Goal: Information Seeking & Learning: Learn about a topic

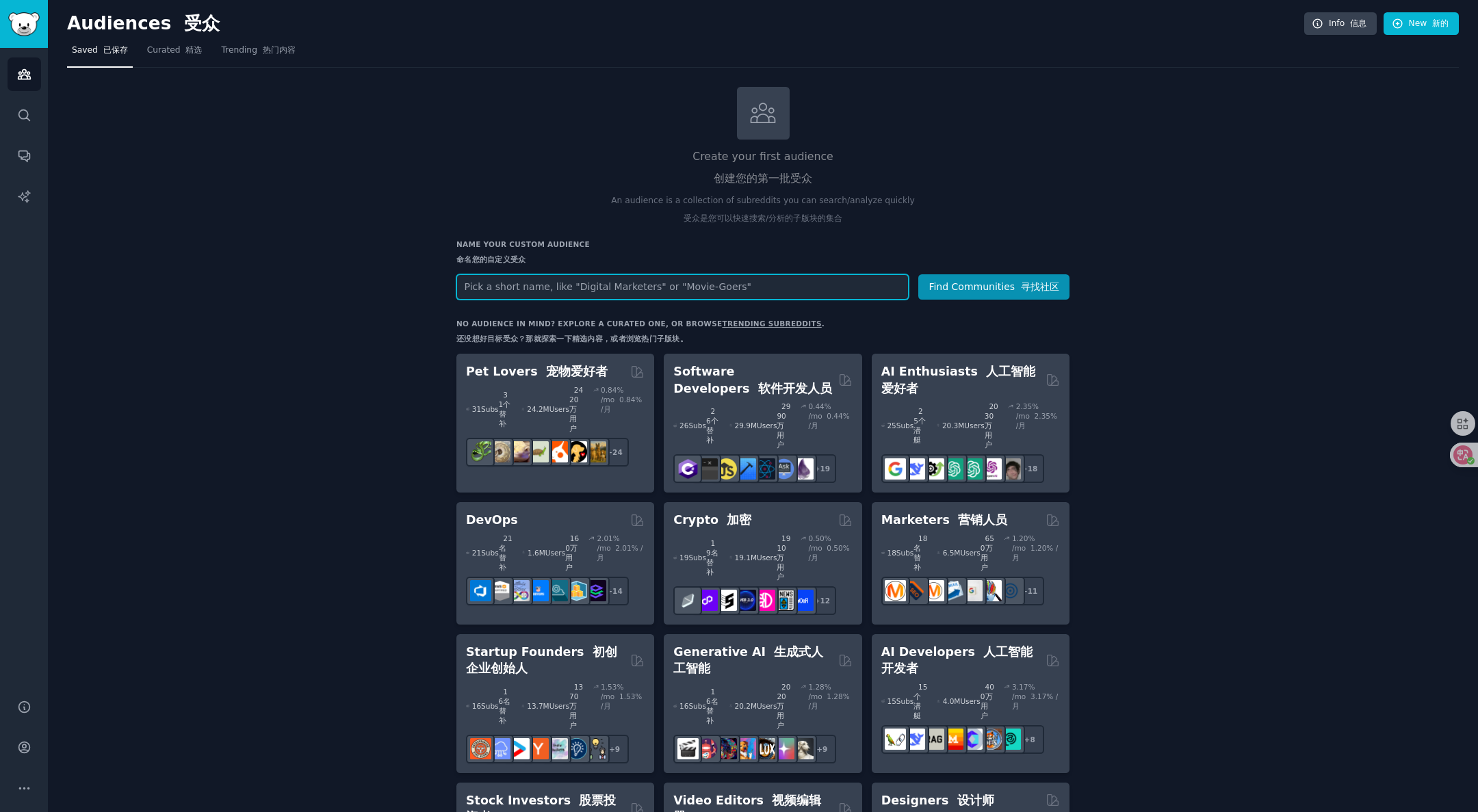
click at [621, 290] on input "text" at bounding box center [682, 287] width 452 height 26
click at [489, 289] on input "text" at bounding box center [682, 287] width 452 height 26
drag, startPoint x: 532, startPoint y: 286, endPoint x: 777, endPoint y: 297, distance: 245.2
click at [777, 297] on input "text" at bounding box center [682, 287] width 452 height 26
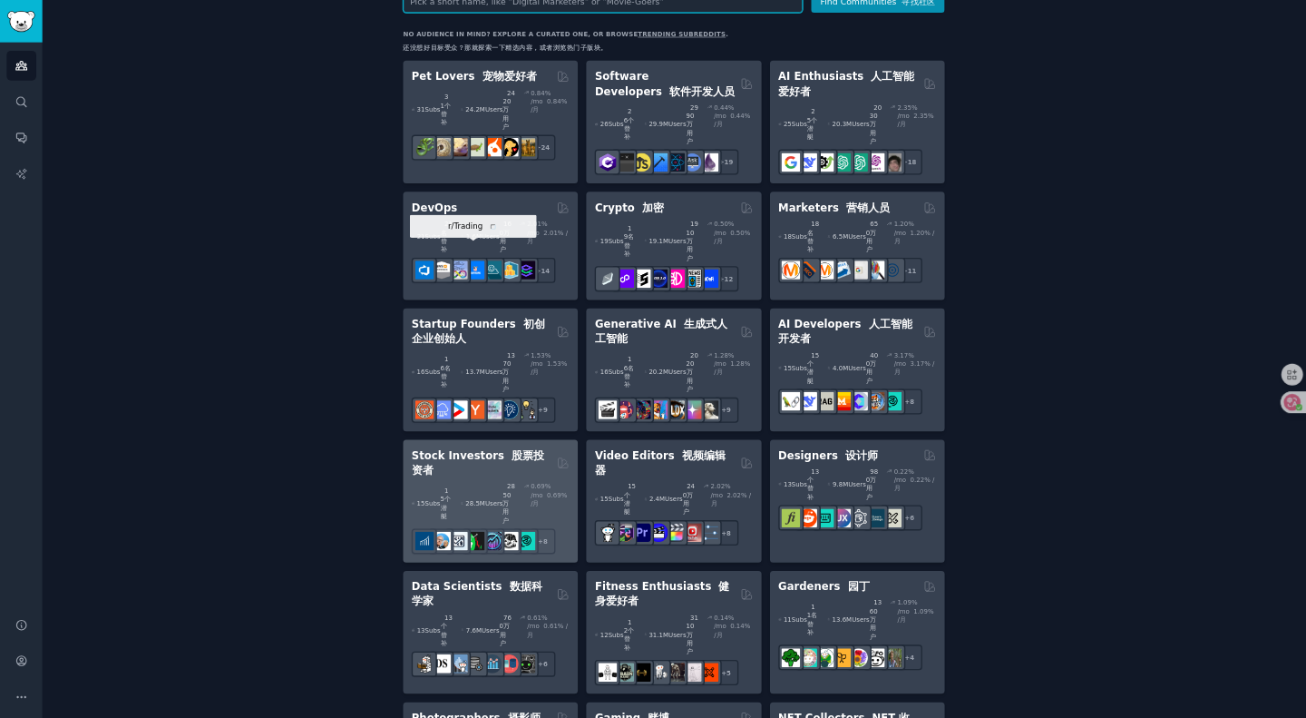
scroll to position [136, 0]
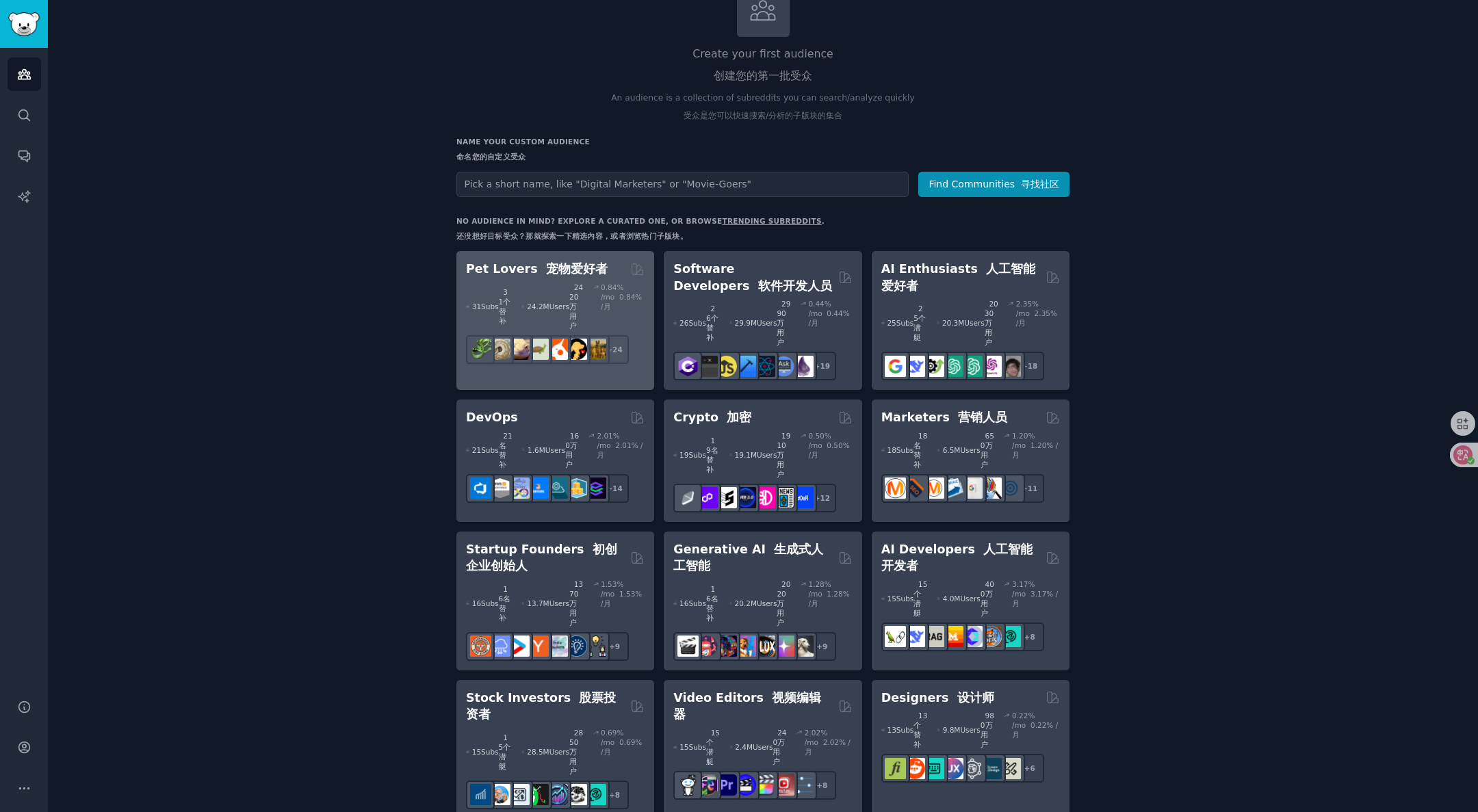
click at [582, 277] on div "31 Sub s 31个替补 24.2M Users 2420万用户 0.84 % /mo 0.84% /月 r/ballpython + 24" at bounding box center [555, 320] width 179 height 86
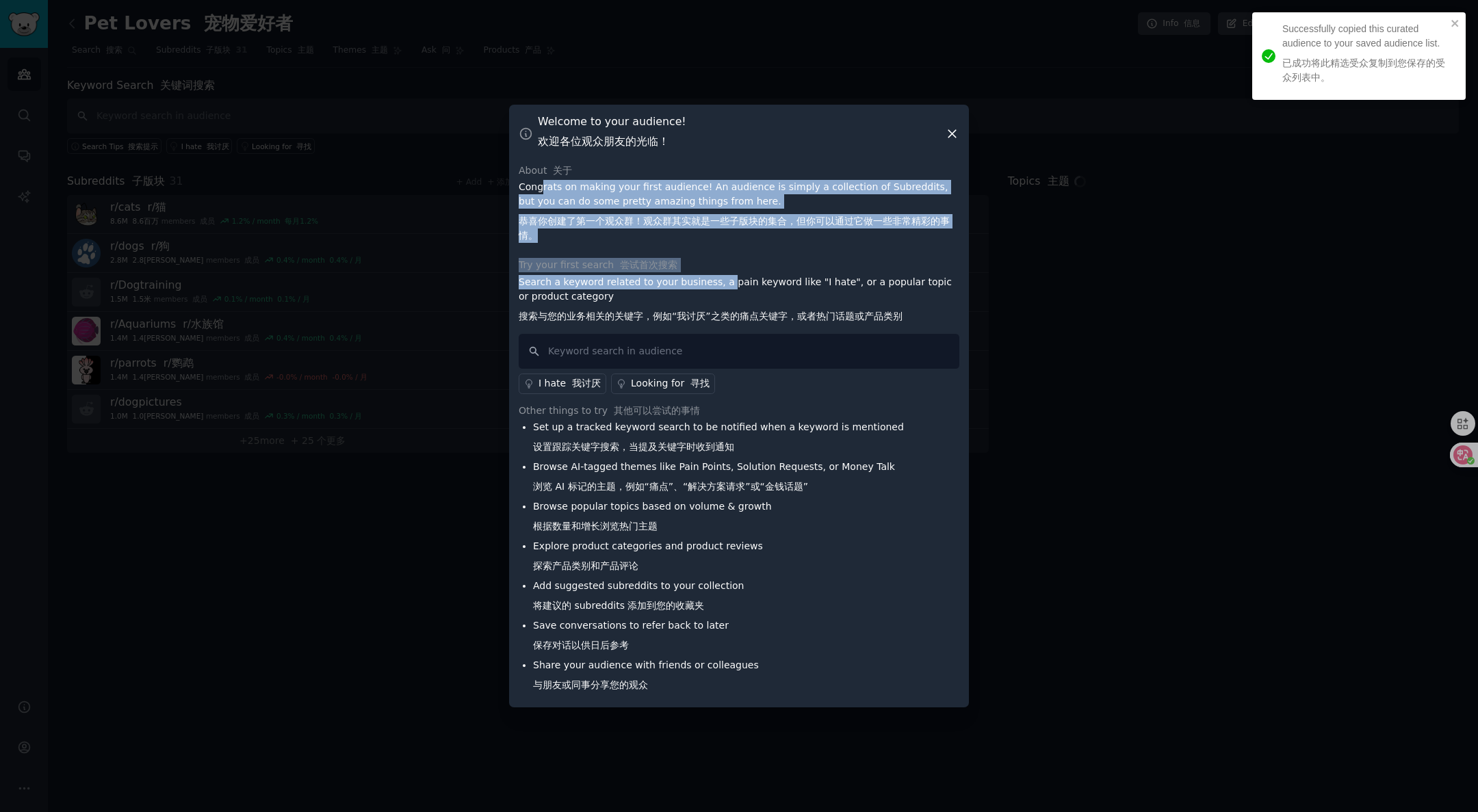
drag, startPoint x: 542, startPoint y: 179, endPoint x: 726, endPoint y: 277, distance: 208.5
click at [726, 277] on div "About 关于 Congrats on making your first audience! An audience is simply a collec…" at bounding box center [739, 431] width 440 height 535
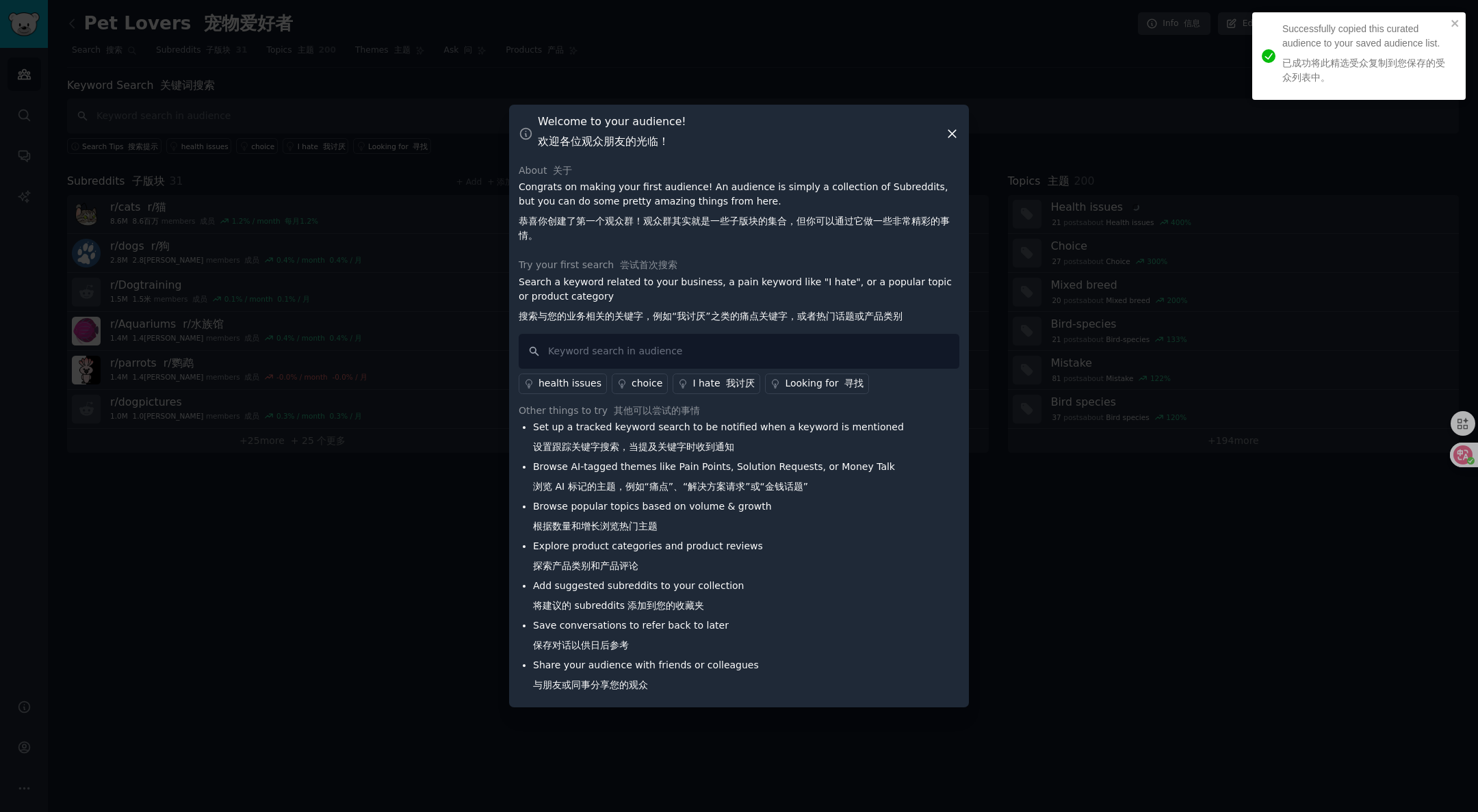
click at [634, 291] on p "Search a keyword related to your business, a pain keyword like "I hate", or a p…" at bounding box center [739, 302] width 440 height 54
drag, startPoint x: 584, startPoint y: 219, endPoint x: 745, endPoint y: 314, distance: 186.9
click at [745, 314] on div "About 关于 Congrats on making your first audience! An audience is simply a collec…" at bounding box center [739, 431] width 440 height 535
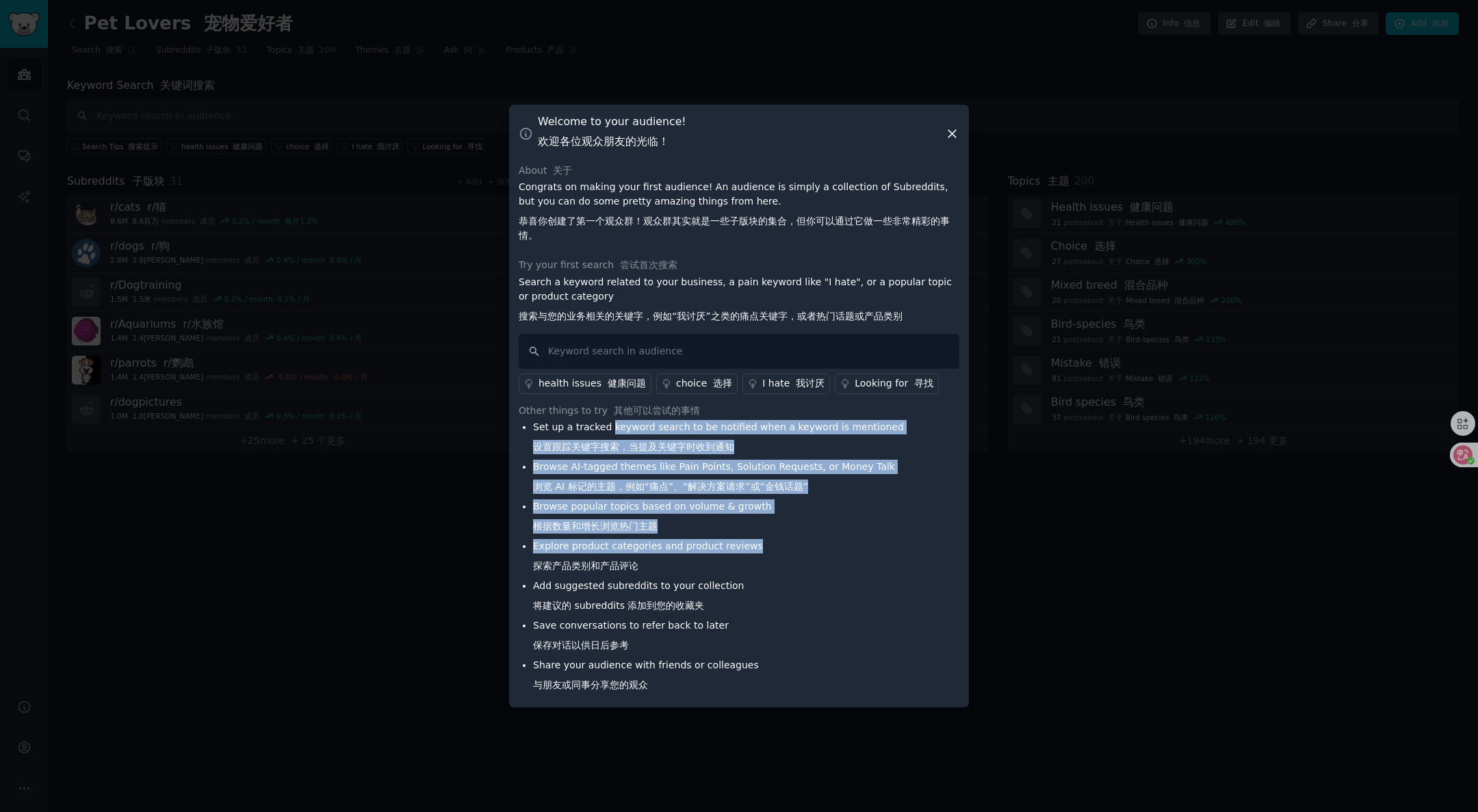
drag, startPoint x: 609, startPoint y: 431, endPoint x: 843, endPoint y: 557, distance: 265.8
click at [822, 552] on ul "Set up a tracked keyword search to be notified when a keyword is mentioned 设置跟踪…" at bounding box center [711, 559] width 385 height 277
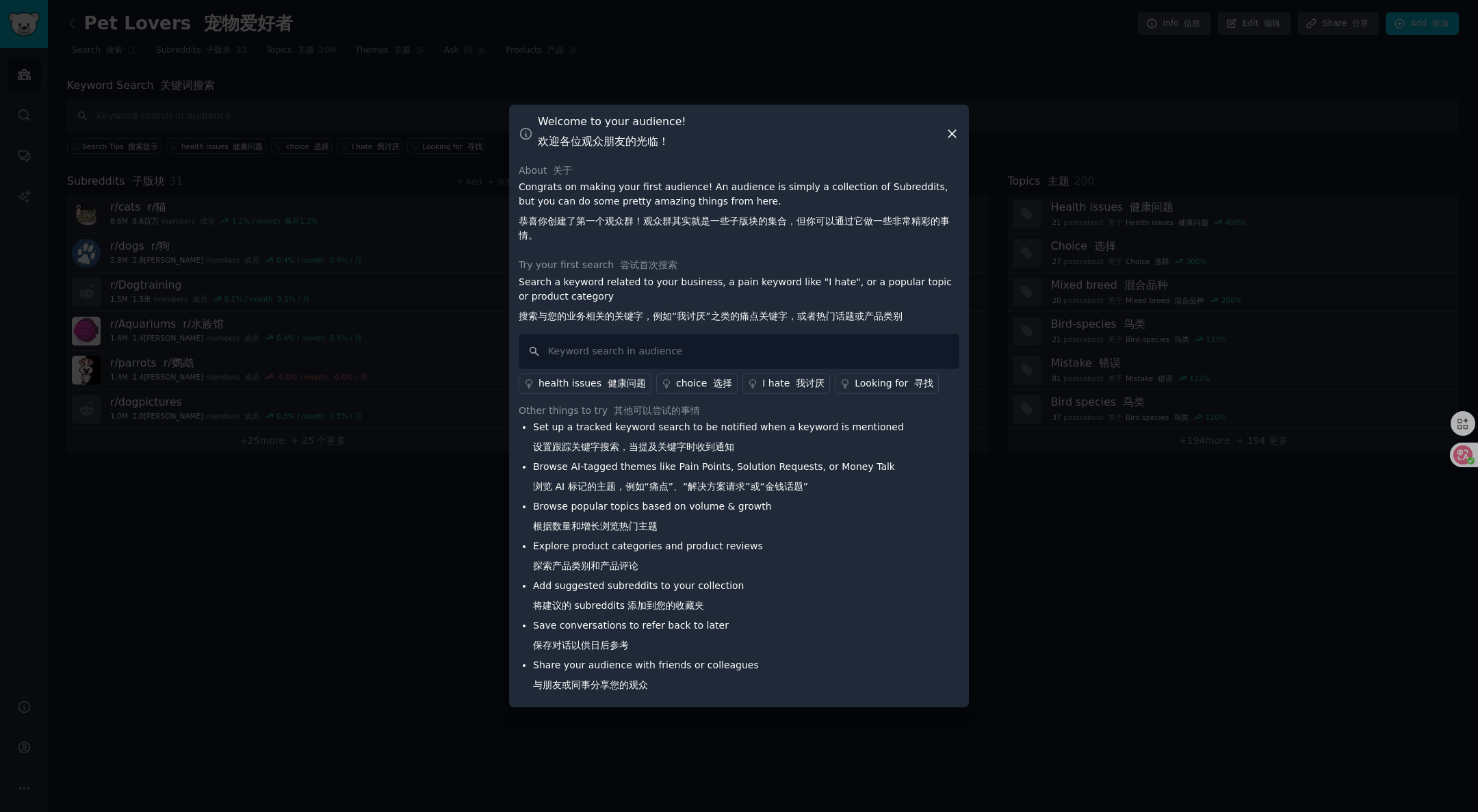
click at [851, 559] on li "Explore product categories and product reviews 探索产品类别和产品评论" at bounding box center [719, 559] width 371 height 40
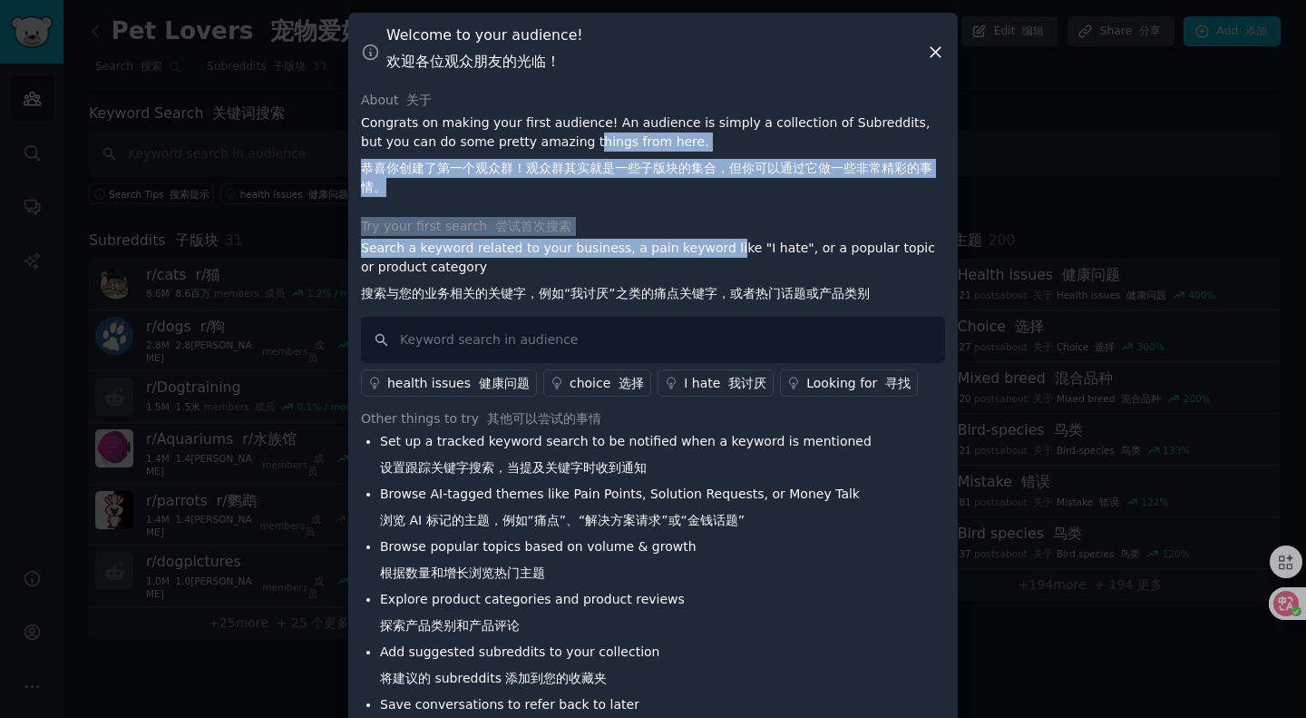
drag, startPoint x: 570, startPoint y: 139, endPoint x: 724, endPoint y: 250, distance: 190.4
click at [724, 250] on div "About 关于 Congrats on making your first audience! An audience is simply a collec…" at bounding box center [653, 445] width 584 height 709
click at [605, 219] on div "Try your first search 尝试首次搜索" at bounding box center [653, 226] width 584 height 19
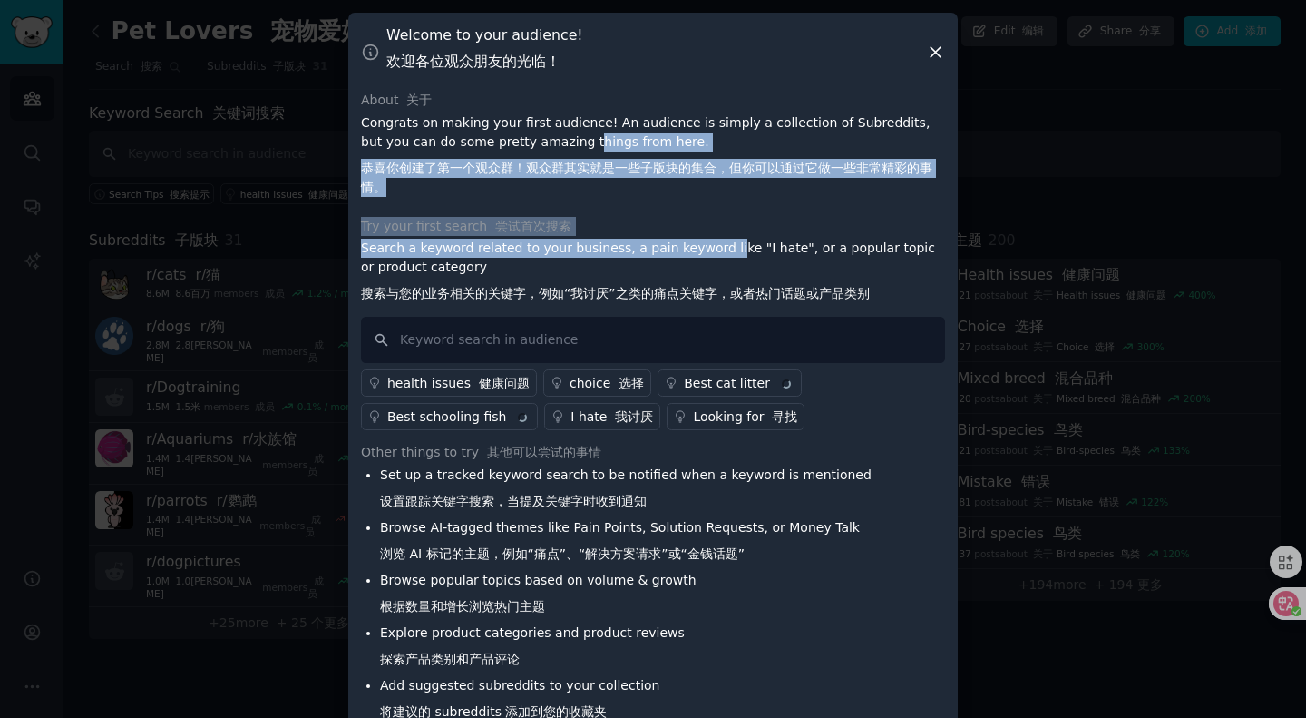
click at [482, 191] on font "恭喜你创建了第一个观众群！观众群其实就是一些子版块的集合，但你可以通过它做一些非常精彩的事情。" at bounding box center [653, 178] width 584 height 38
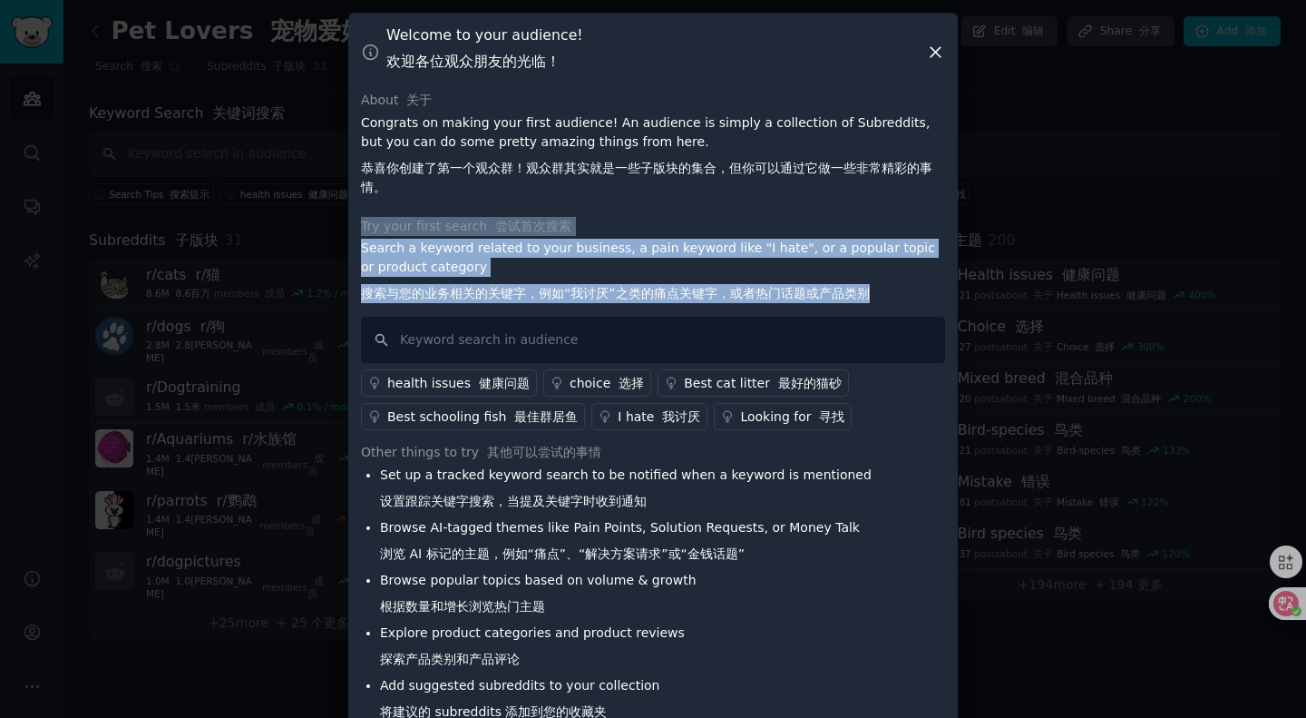
drag, startPoint x: 487, startPoint y: 229, endPoint x: 715, endPoint y: 315, distance: 243.5
click at [715, 315] on div "About 关于 Congrats on making your first audience! An audience is simply a collec…" at bounding box center [653, 462] width 584 height 743
click at [662, 294] on font "搜索与您的业务相关的关键字，例如“我讨厌”之类的痛点关键字，或者热门话题或产品类别" at bounding box center [615, 293] width 509 height 15
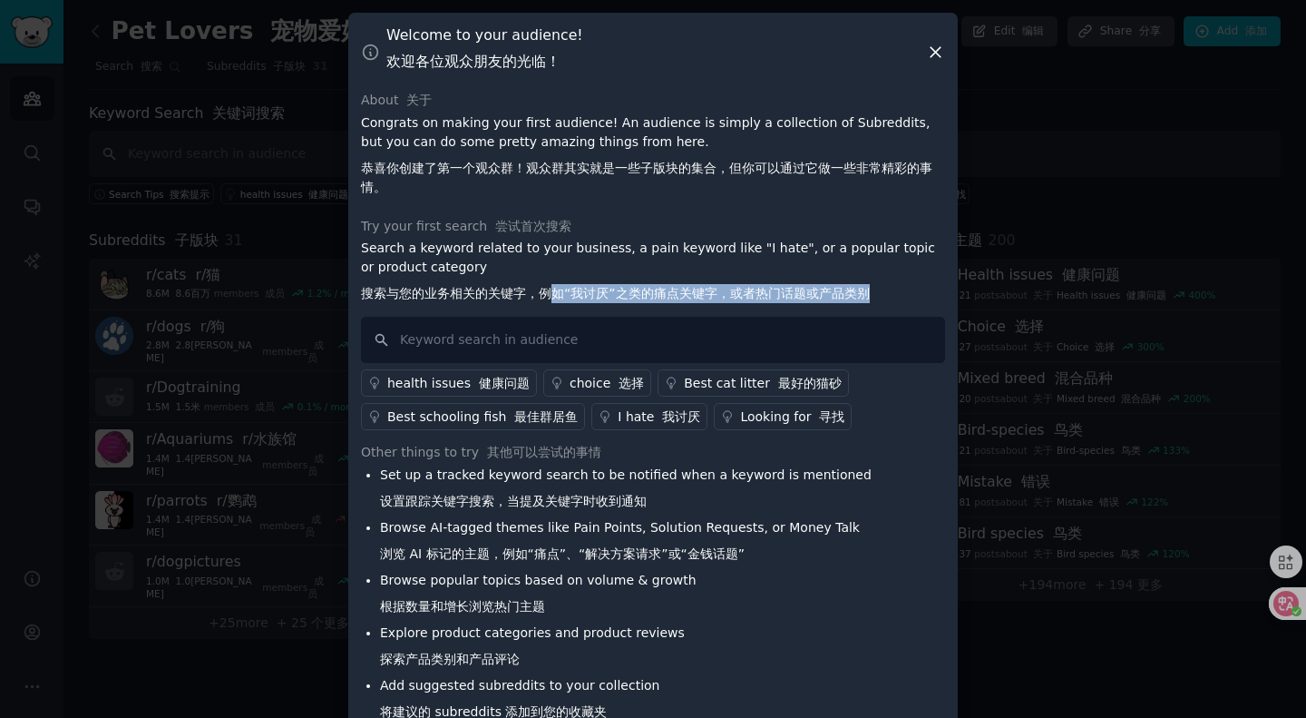
drag, startPoint x: 552, startPoint y: 291, endPoint x: 869, endPoint y: 295, distance: 316.6
click at [869, 295] on p "Search a keyword related to your business, a pain keyword like "I hate", or a p…" at bounding box center [653, 275] width 584 height 72
click at [704, 291] on font "搜索与您的业务相关的关键字，例如“我讨厌”之类的痛点关键字，或者热门话题或产品类别" at bounding box center [615, 293] width 509 height 15
click at [773, 322] on input "text" at bounding box center [653, 340] width 584 height 46
click at [777, 337] on input "text" at bounding box center [653, 340] width 584 height 46
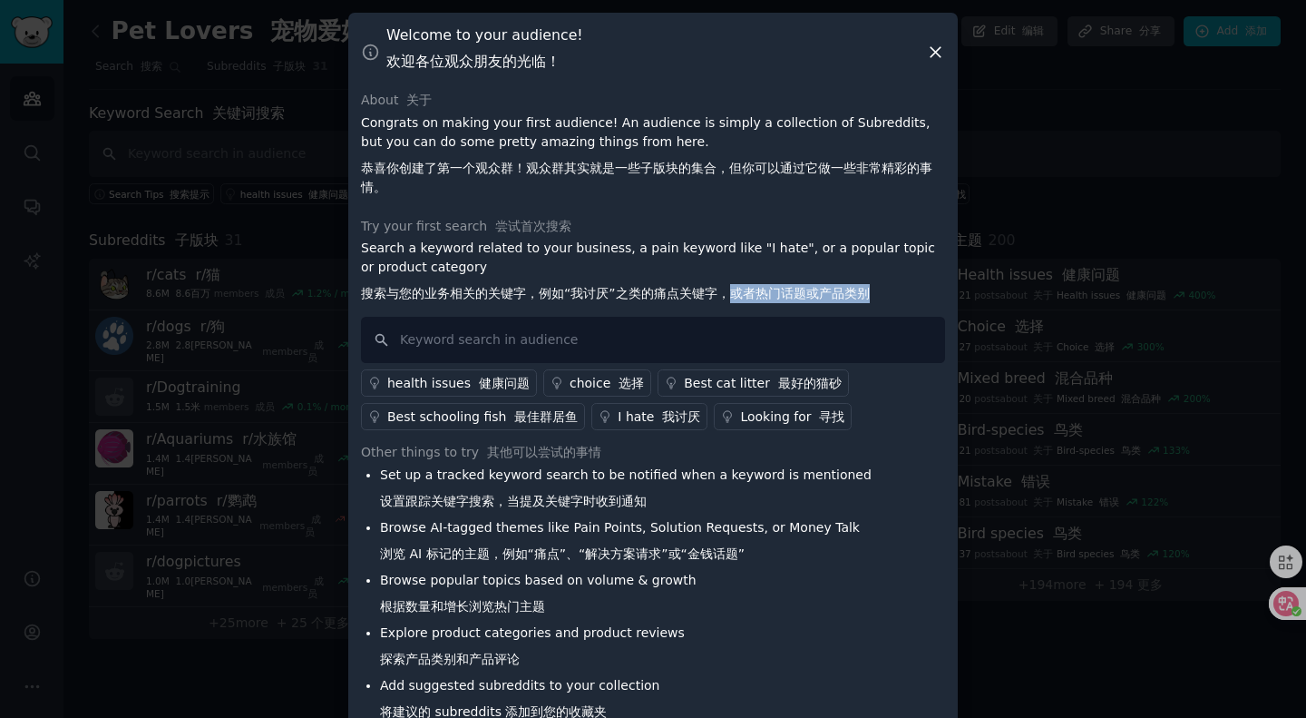
drag, startPoint x: 720, startPoint y: 288, endPoint x: 860, endPoint y: 299, distance: 140.2
click at [860, 299] on font "搜索与您的业务相关的关键字，例如“我讨厌”之类的痛点关键字，或者热门话题或产品类别" at bounding box center [615, 293] width 509 height 15
click at [742, 333] on input "text" at bounding box center [653, 340] width 584 height 46
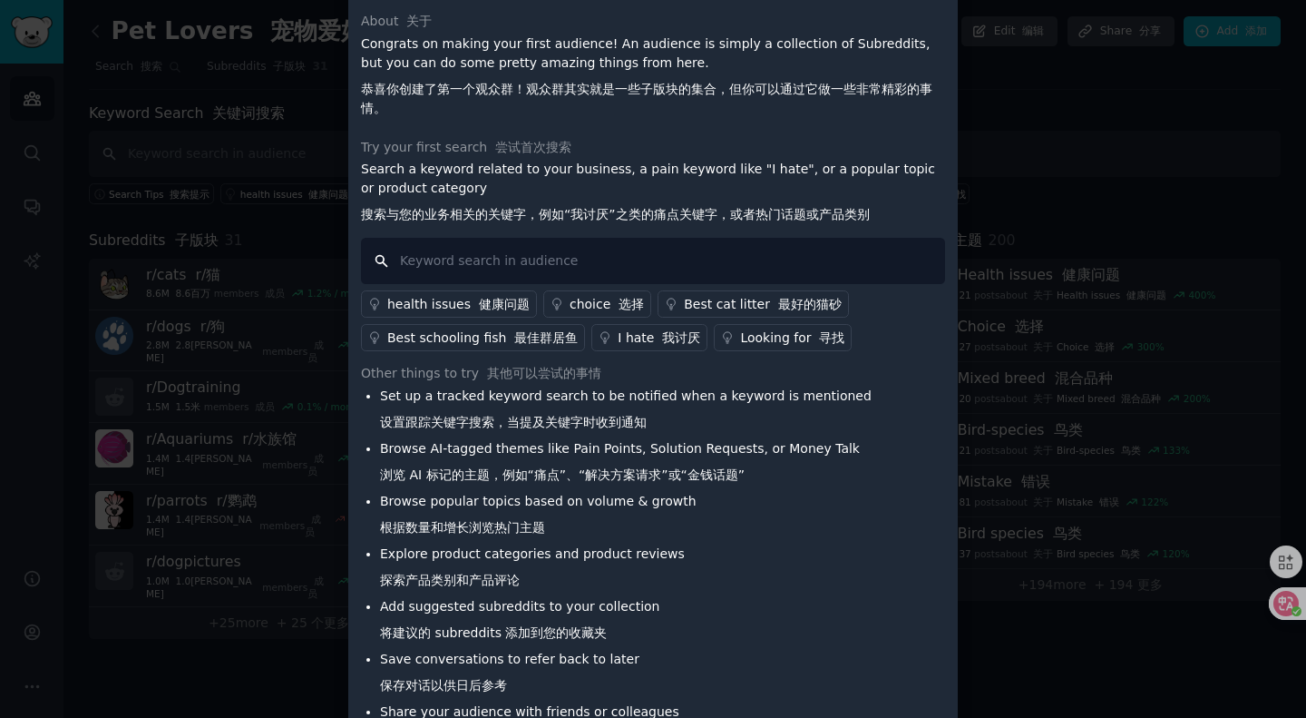
scroll to position [139, 0]
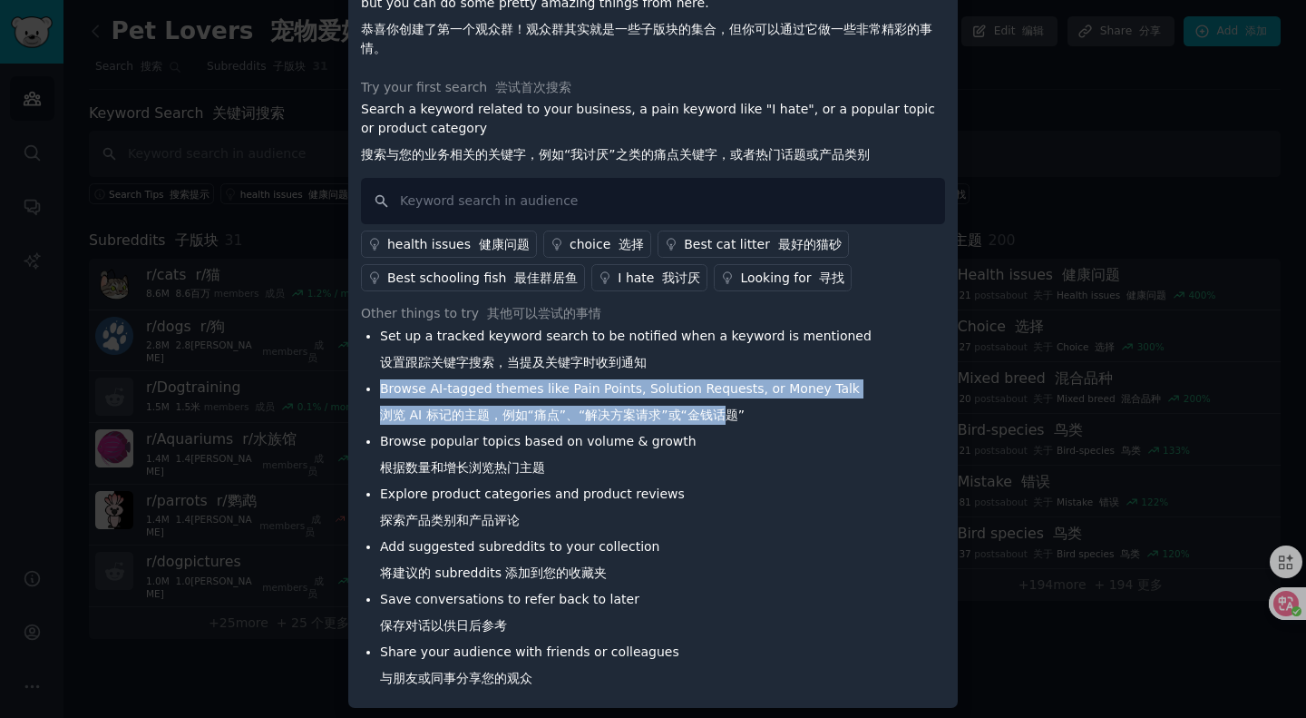
drag, startPoint x: 648, startPoint y: 367, endPoint x: 714, endPoint y: 418, distance: 83.5
click at [709, 413] on ul "Set up a tracked keyword search to be notified when a keyword is mentioned 设置跟踪…" at bounding box center [616, 511] width 511 height 368
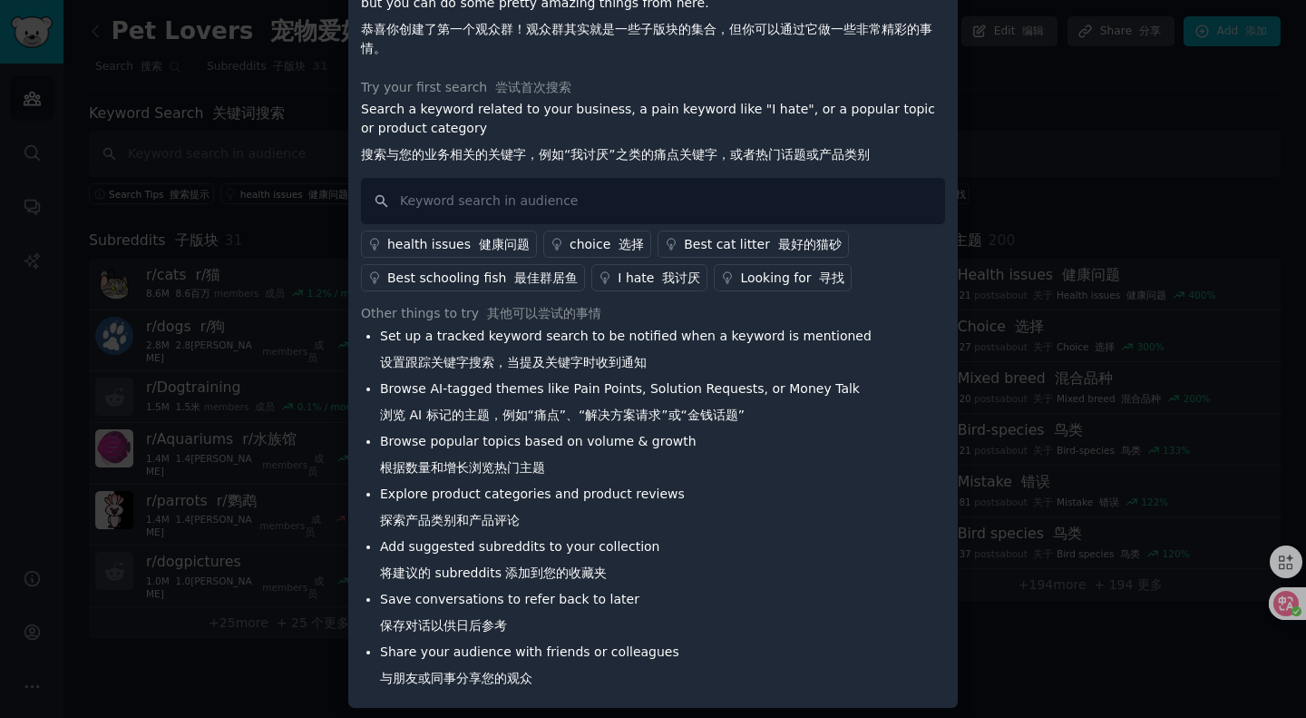
click at [724, 436] on li "Browse popular topics based on volume & growth 根据数量和增长浏览热门主题" at bounding box center [626, 458] width 492 height 53
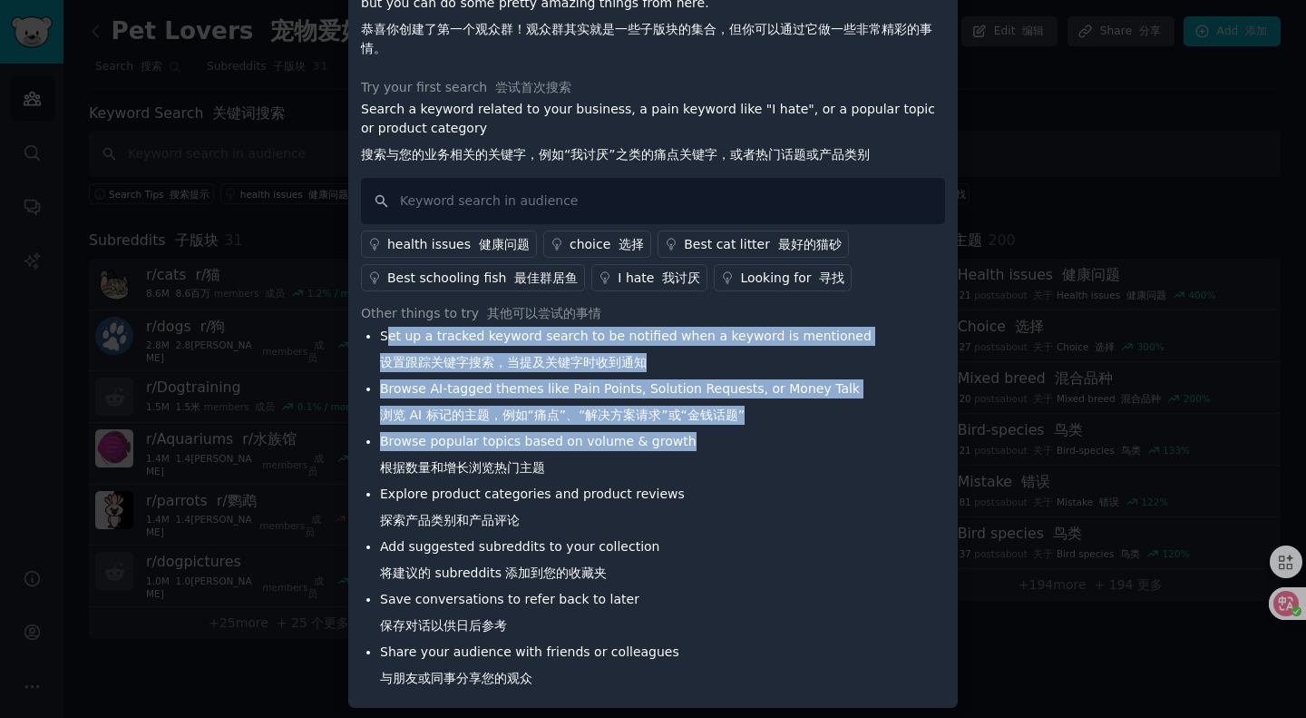
drag, startPoint x: 384, startPoint y: 324, endPoint x: 780, endPoint y: 435, distance: 411.8
click at [777, 435] on ul "Set up a tracked keyword search to be notified when a keyword is mentioned 设置跟踪…" at bounding box center [616, 511] width 511 height 368
click at [784, 436] on li "Browse popular topics based on volume & growth 根据数量和增长浏览热门主题" at bounding box center [626, 458] width 492 height 53
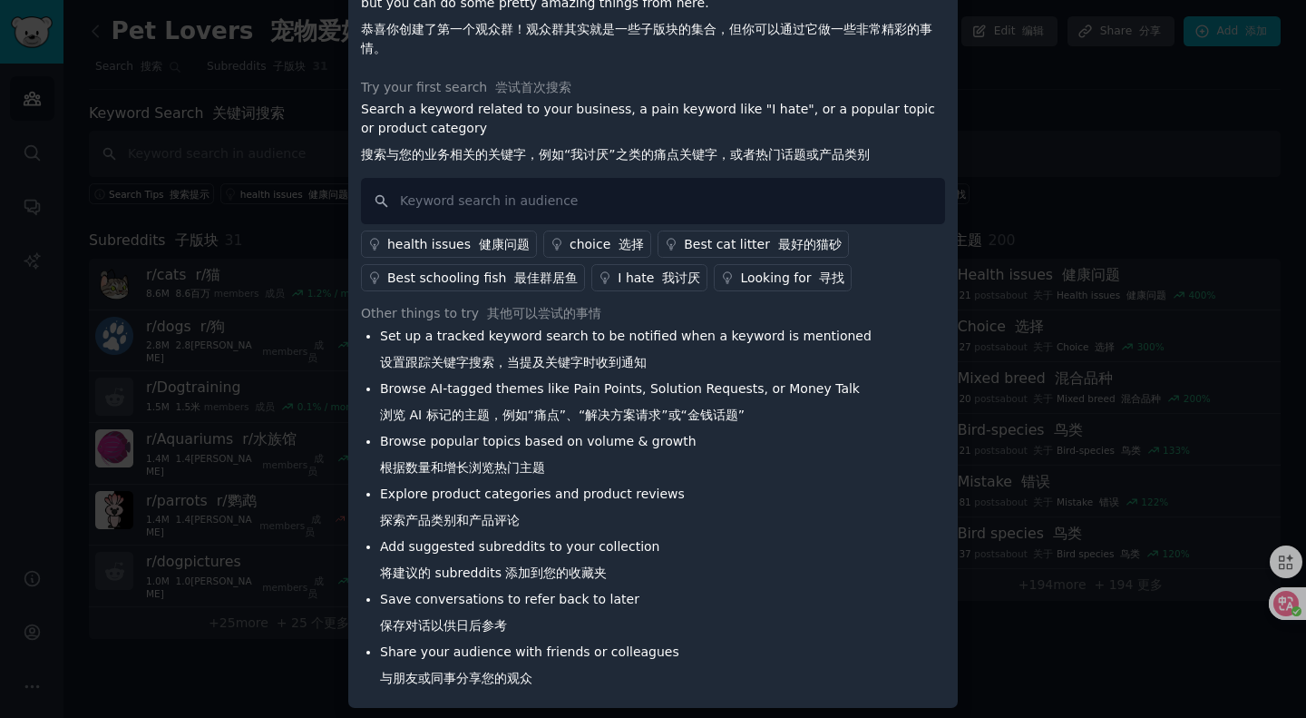
click at [778, 240] on font "最好的猫砂" at bounding box center [810, 244] width 64 height 15
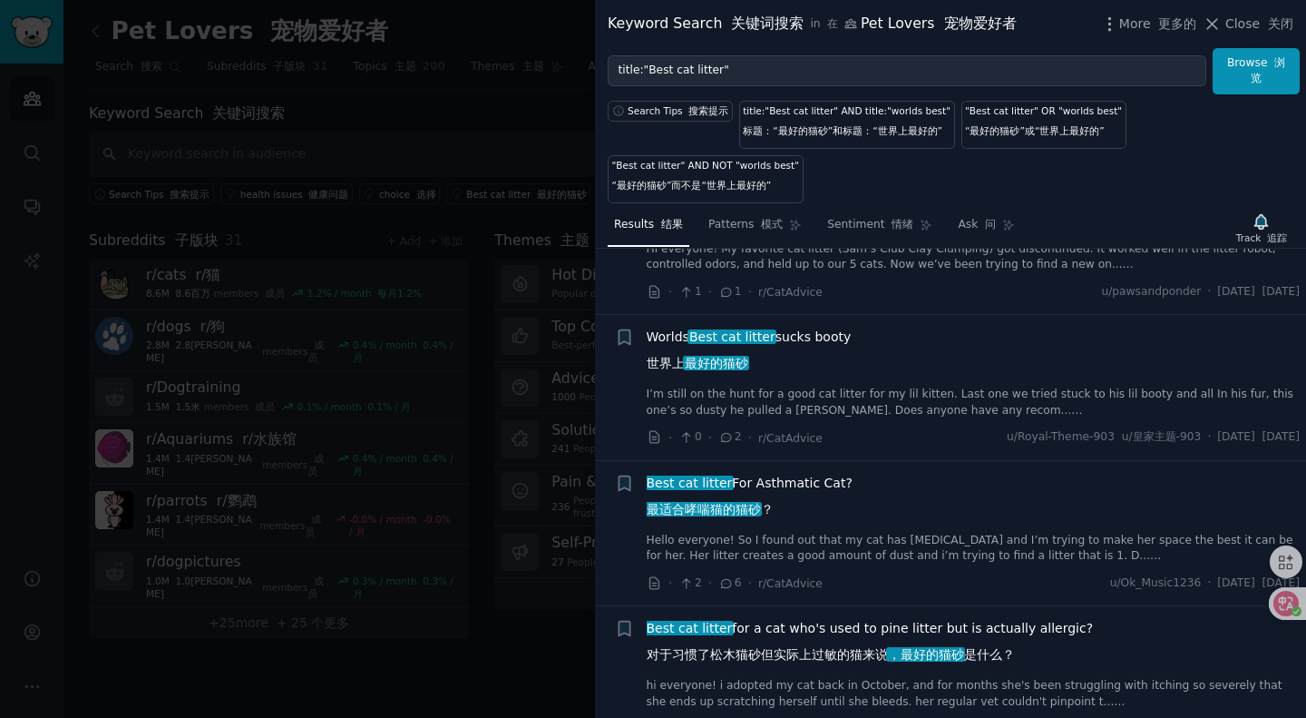
scroll to position [1659, 0]
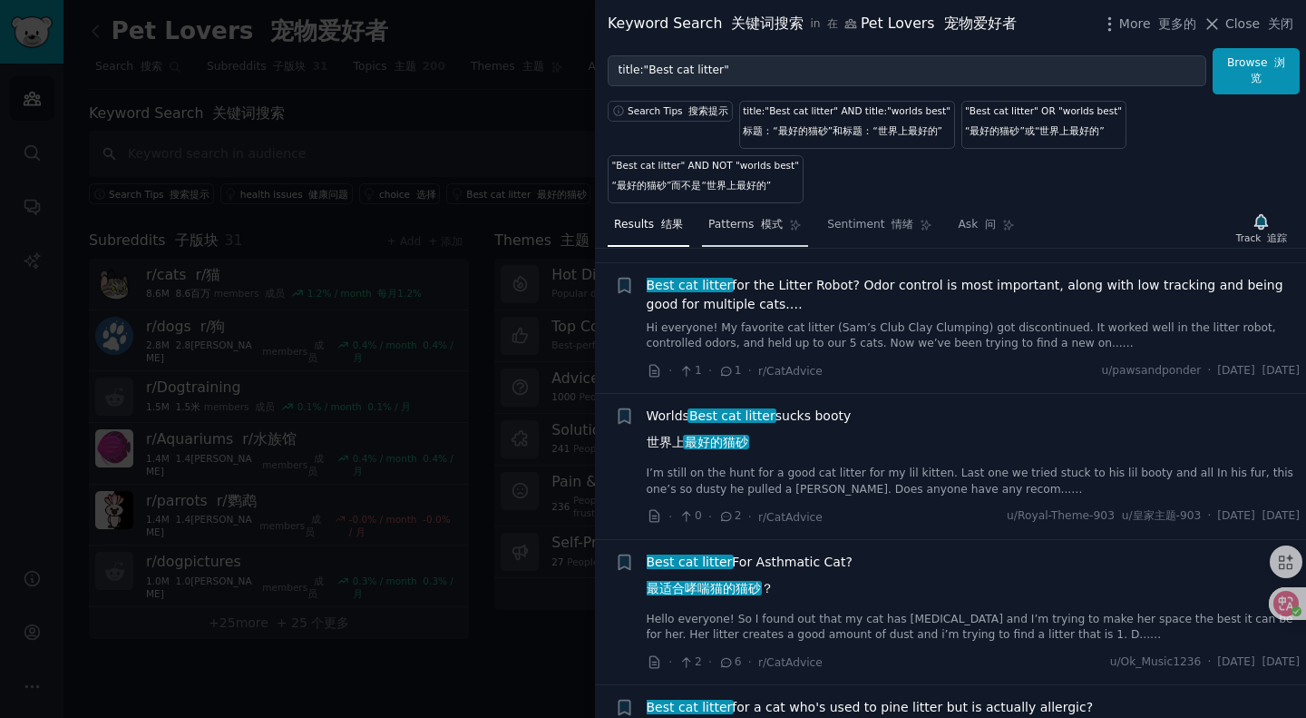
click at [719, 231] on link "Patterns 模式" at bounding box center [755, 228] width 106 height 37
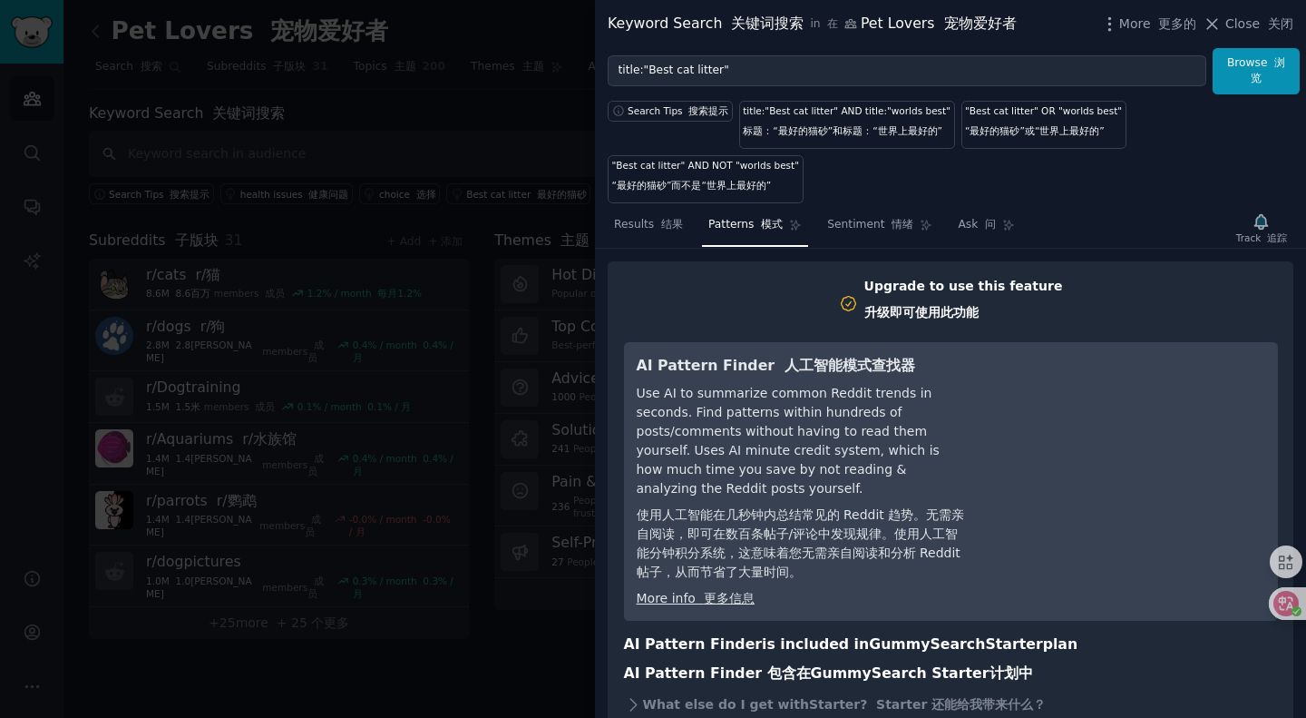
scroll to position [131, 0]
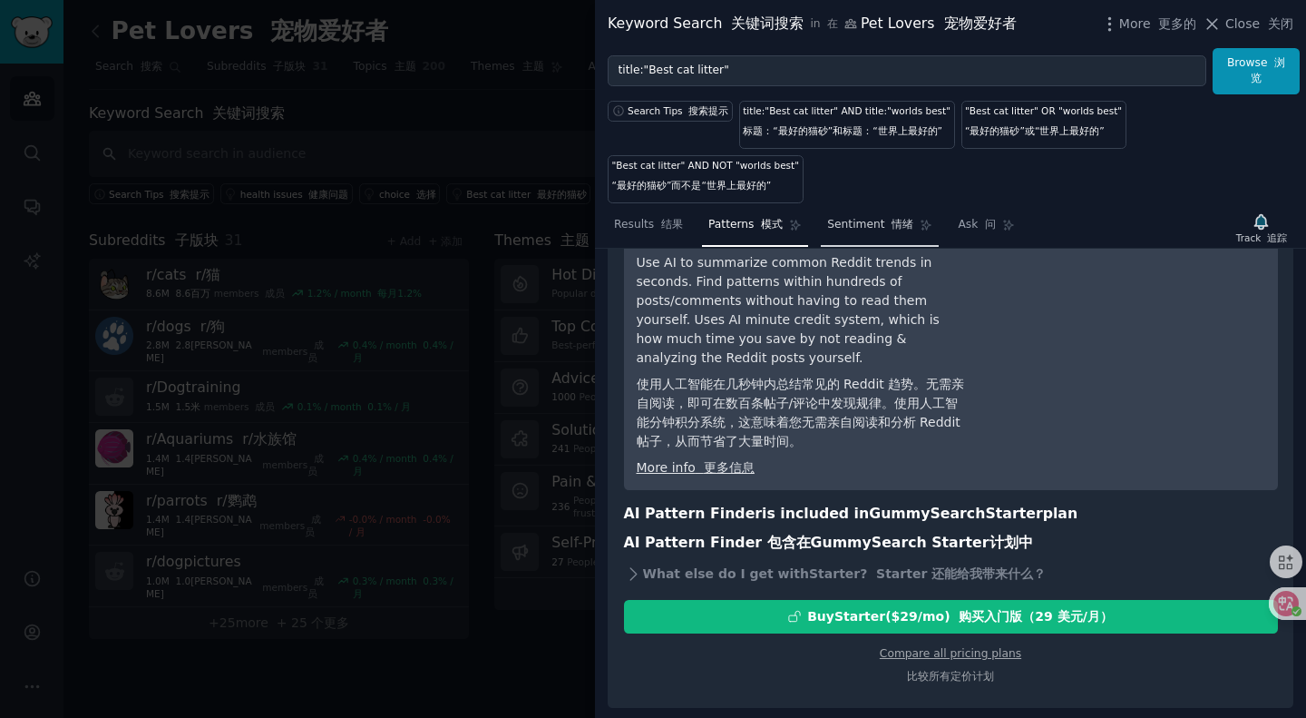
click at [891, 230] on span "Sentiment 情绪" at bounding box center [870, 225] width 86 height 16
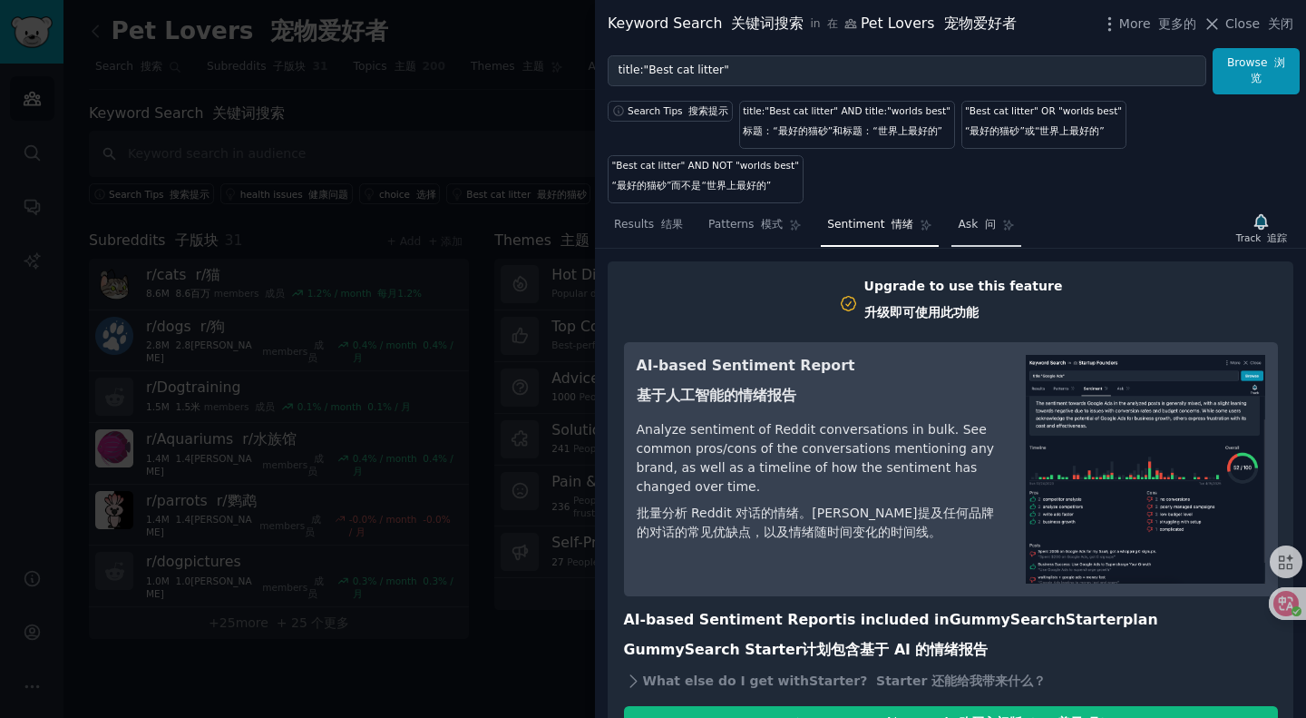
click at [978, 218] on font "问" at bounding box center [987, 224] width 18 height 13
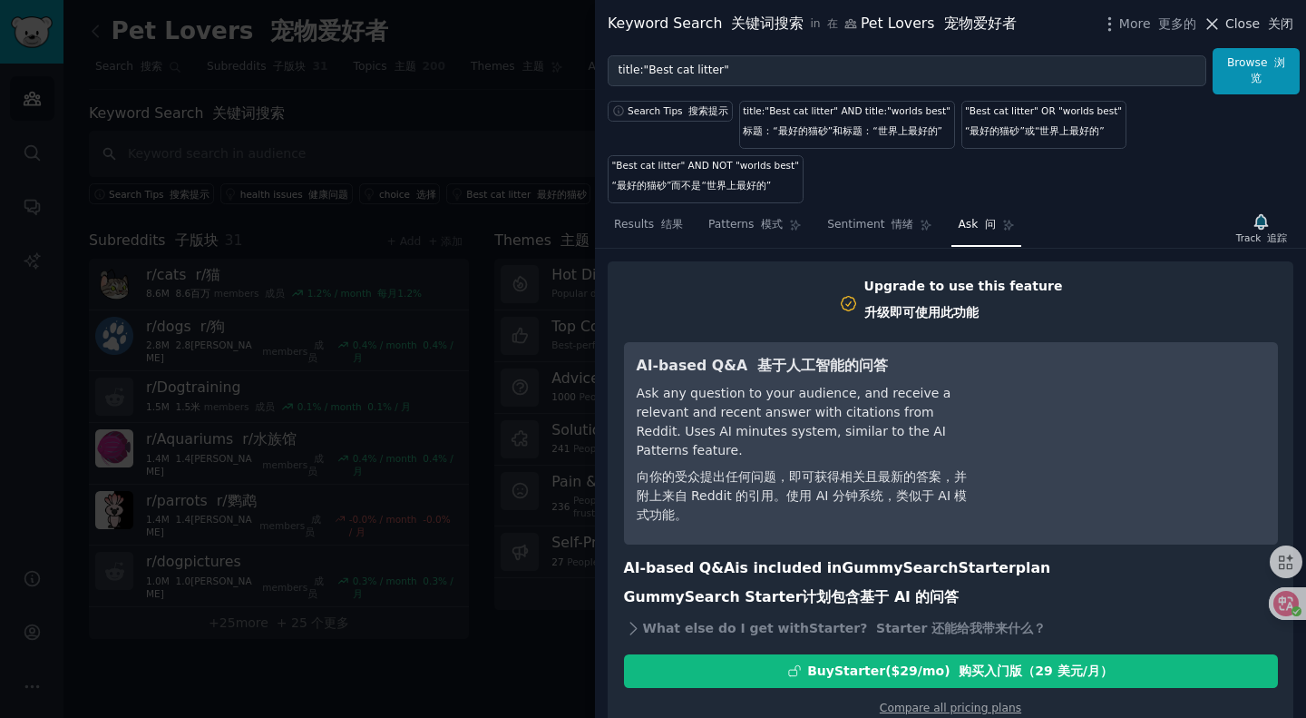
click at [1279, 26] on font "关闭" at bounding box center [1280, 23] width 25 height 15
